Goal: Task Accomplishment & Management: Manage account settings

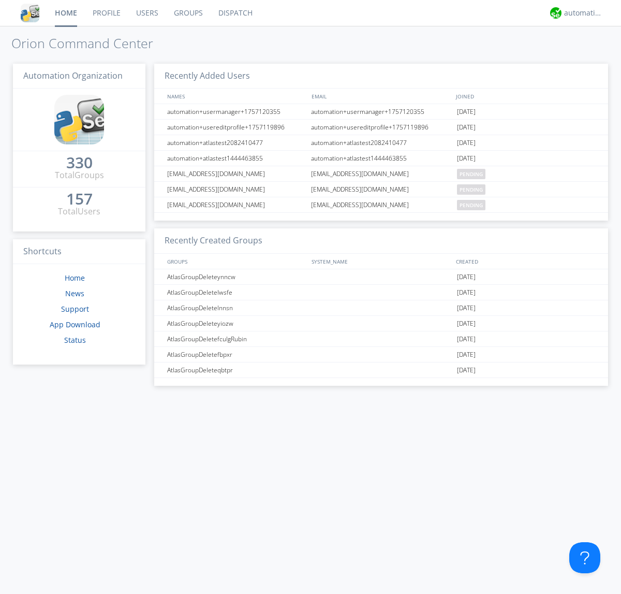
click at [187, 13] on link "Groups" at bounding box center [188, 13] width 45 height 26
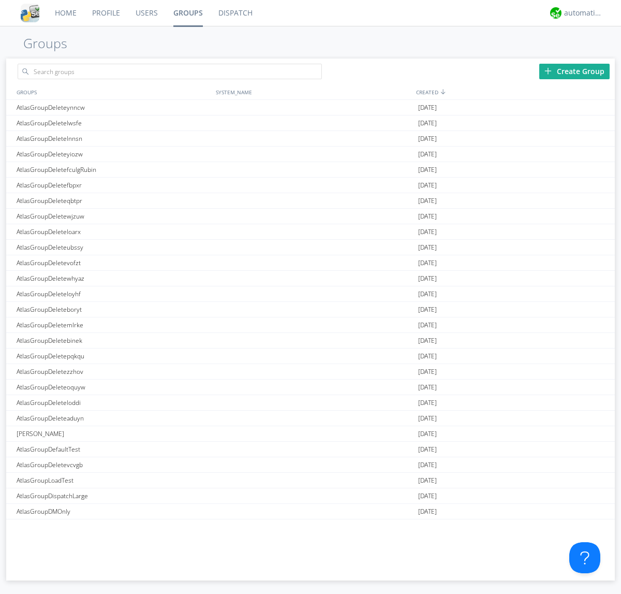
click at [575, 71] on div "Create Group" at bounding box center [575, 72] width 70 height 16
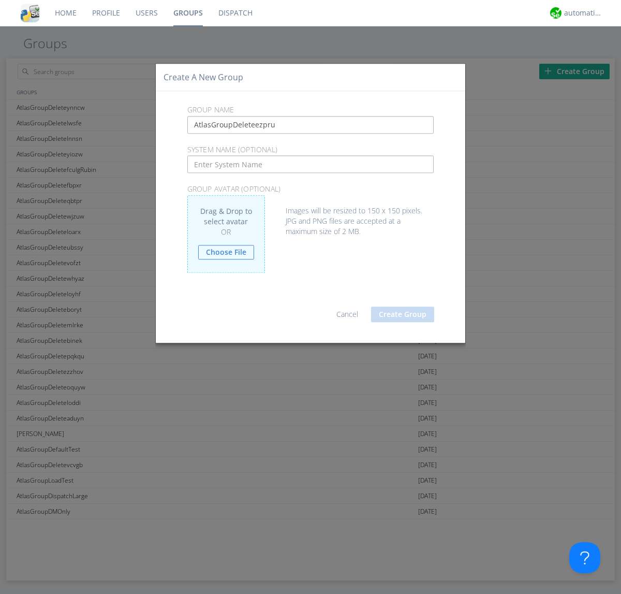
type input "AtlasGroupDeleteezpru"
click at [403, 314] on button "Create Group" at bounding box center [402, 315] width 63 height 16
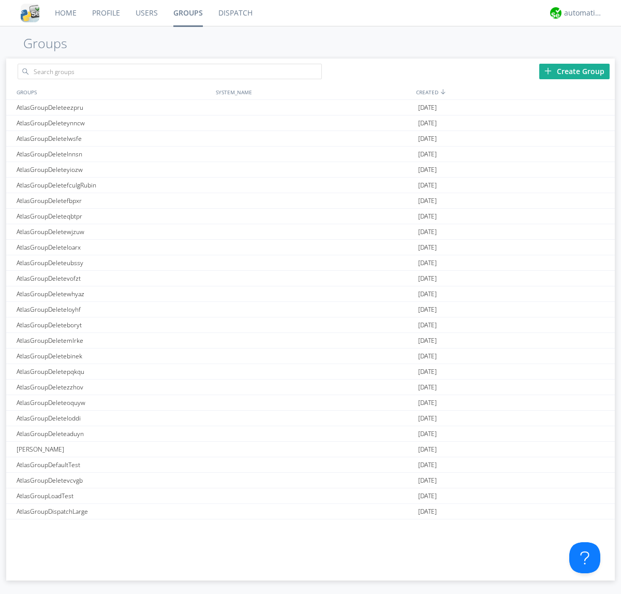
click at [187, 13] on link "Groups" at bounding box center [188, 13] width 45 height 26
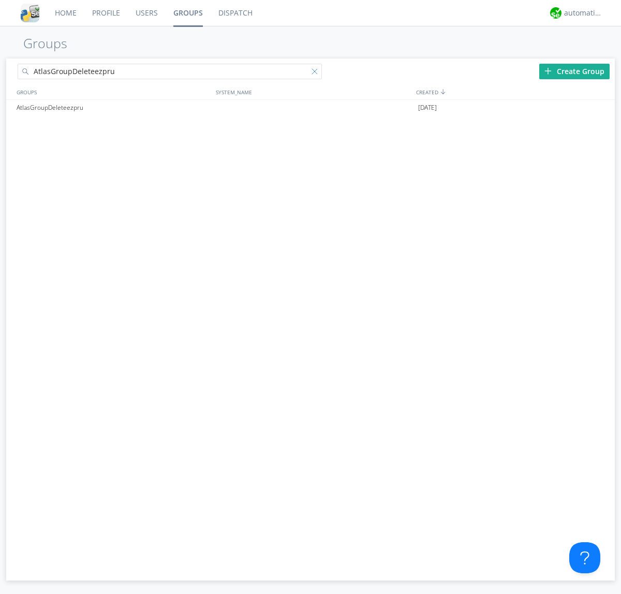
type input "AtlasGroupDeleteezpru"
click at [317, 73] on div at bounding box center [317, 73] width 10 height 10
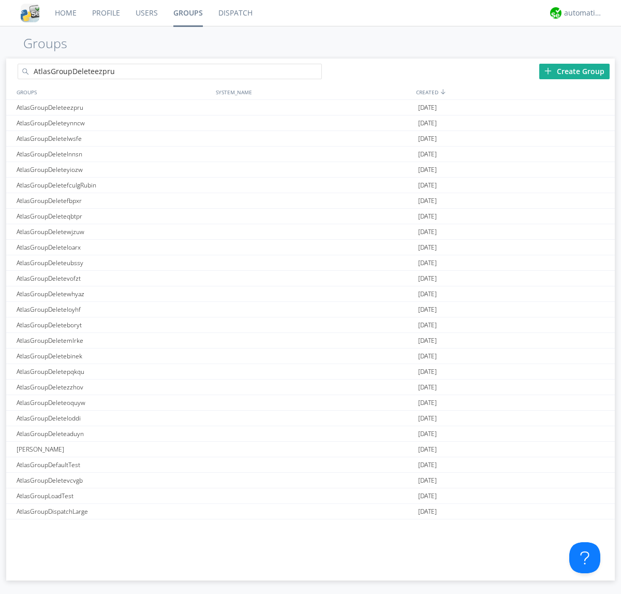
type input "AtlasGroupDeleteezpru"
click at [113, 107] on div "AtlasGroupDeleteezpru" at bounding box center [113, 107] width 199 height 15
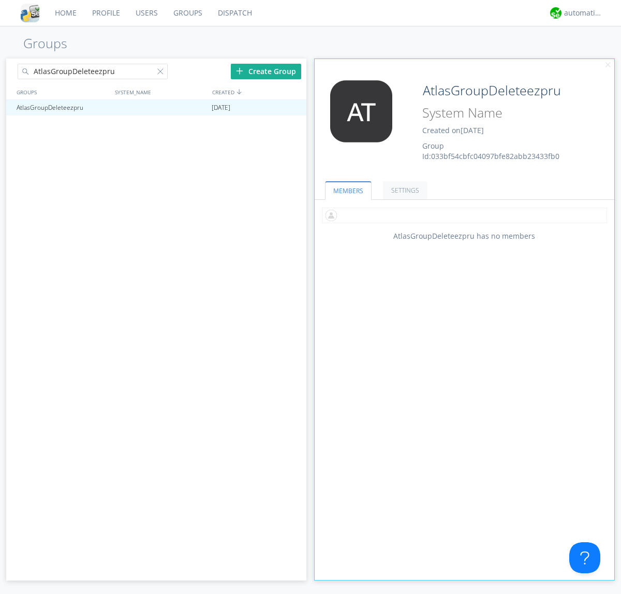
click at [464, 215] on input "text" at bounding box center [464, 216] width 285 height 16
type input "automation+atlas0005"
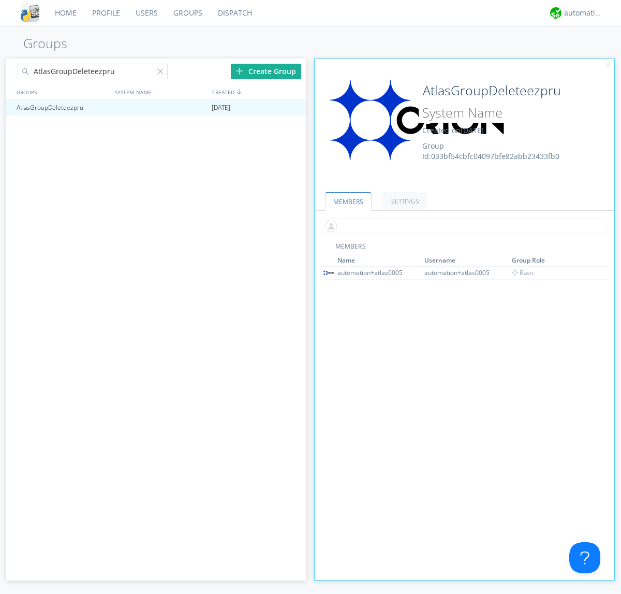
click at [462, 226] on input "text" at bounding box center [464, 227] width 285 height 16
type input "automation+atlas0004"
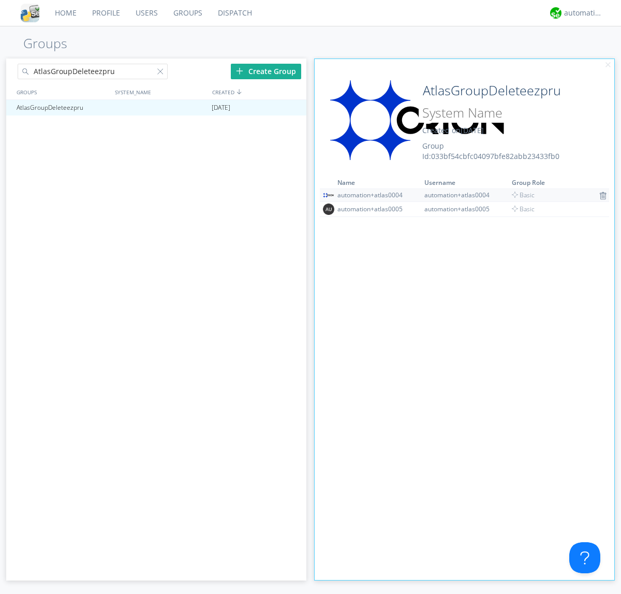
click at [600, 195] on img at bounding box center [603, 196] width 7 height 8
click at [293, 108] on div at bounding box center [293, 108] width 10 height 8
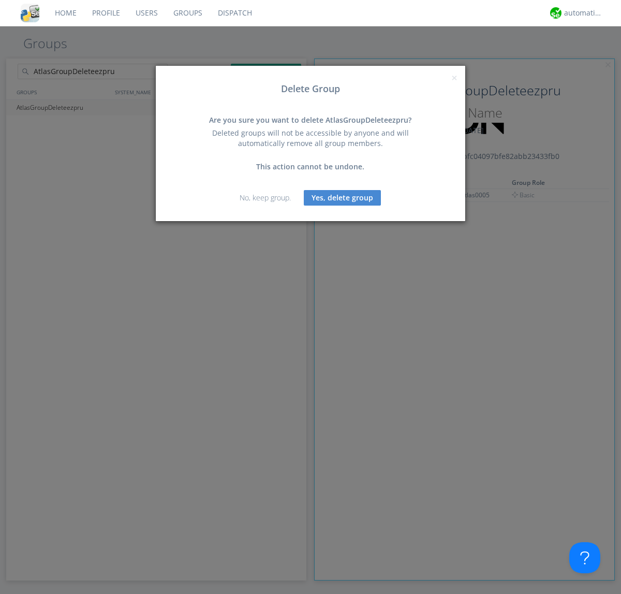
click at [343, 197] on button "Yes, delete group" at bounding box center [342, 198] width 77 height 16
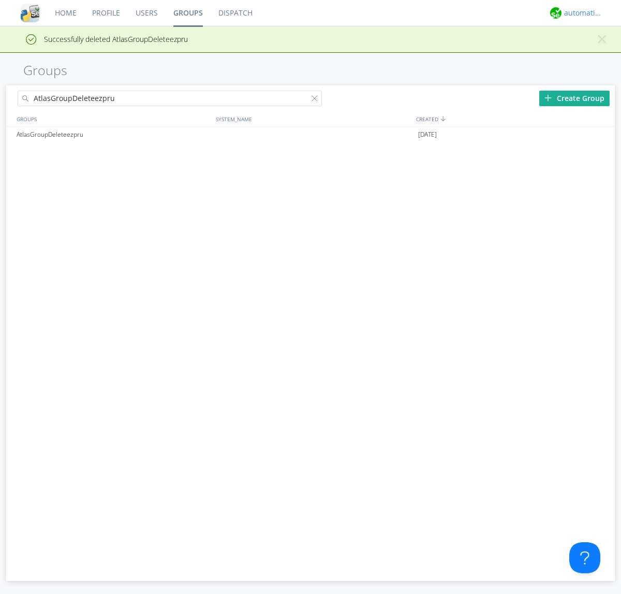
click at [581, 13] on div "automation+atlas" at bounding box center [583, 13] width 39 height 10
click at [589, 54] on div "Log Out" at bounding box center [588, 55] width 53 height 19
